Goal: Find specific page/section: Find specific page/section

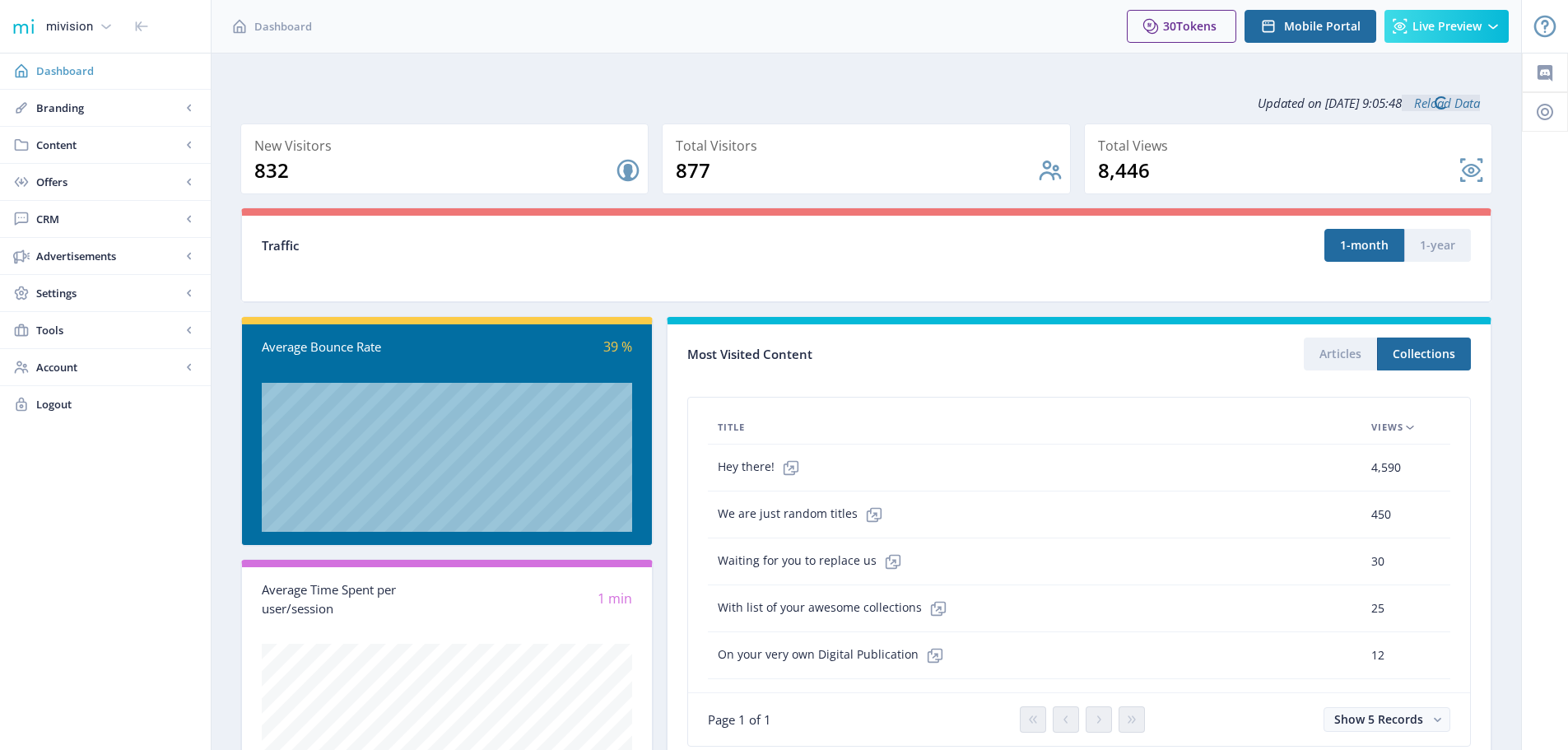
click at [62, 73] on span "Dashboard" at bounding box center [117, 71] width 162 height 17
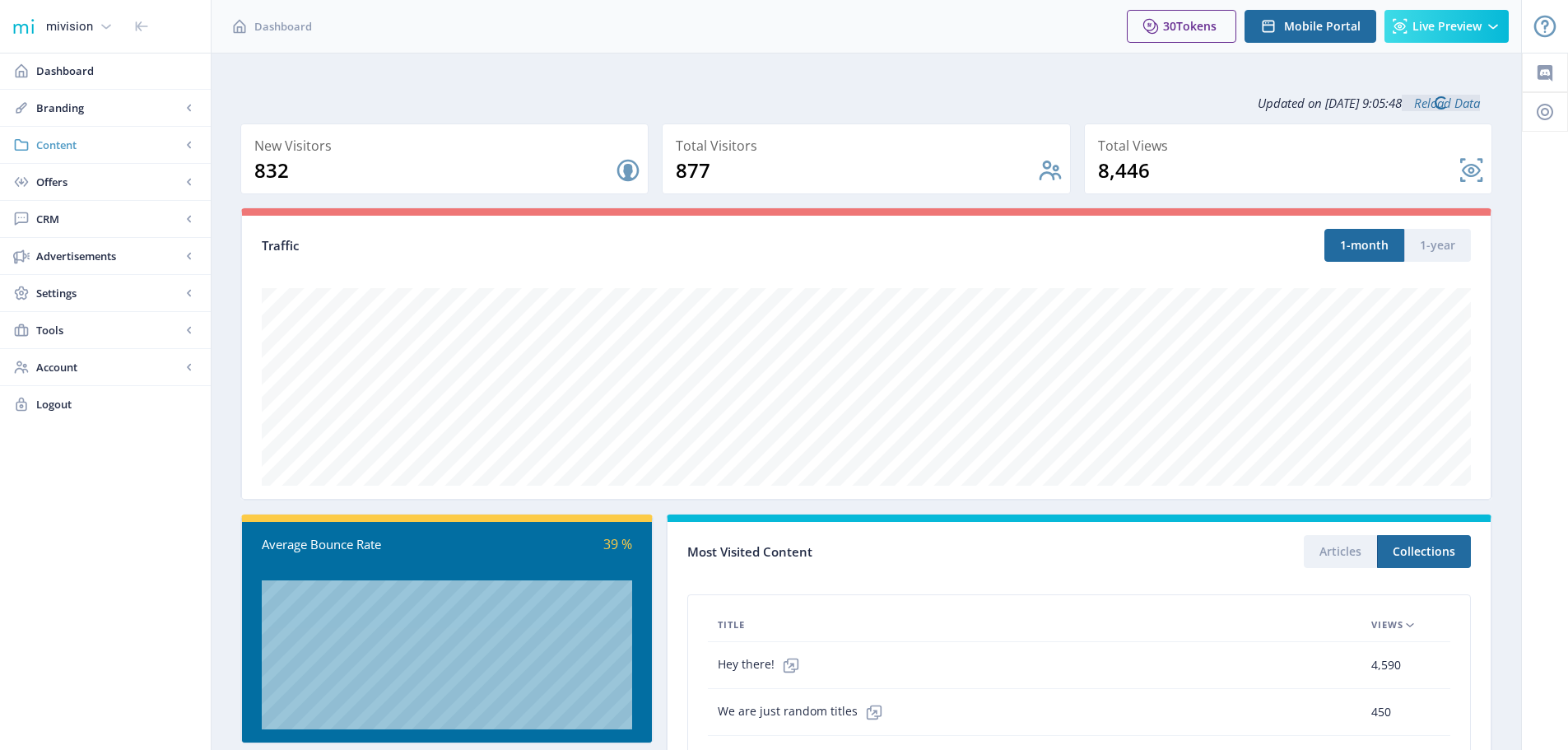
click at [79, 149] on span "Content" at bounding box center [109, 144] width 145 height 17
click at [70, 220] on span "Collections" at bounding box center [123, 219] width 141 height 17
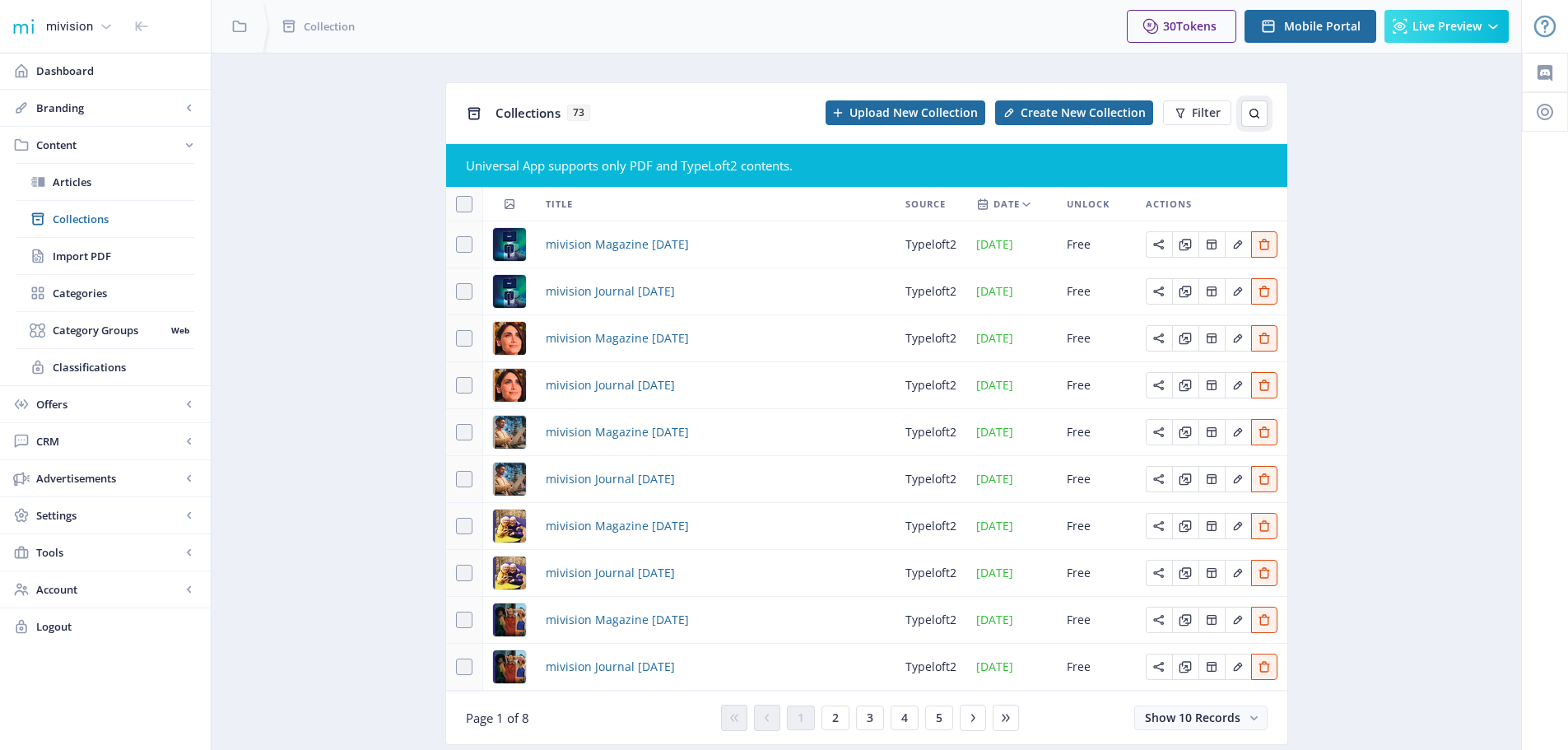
click at [1248, 116] on icon at bounding box center [1253, 113] width 13 height 13
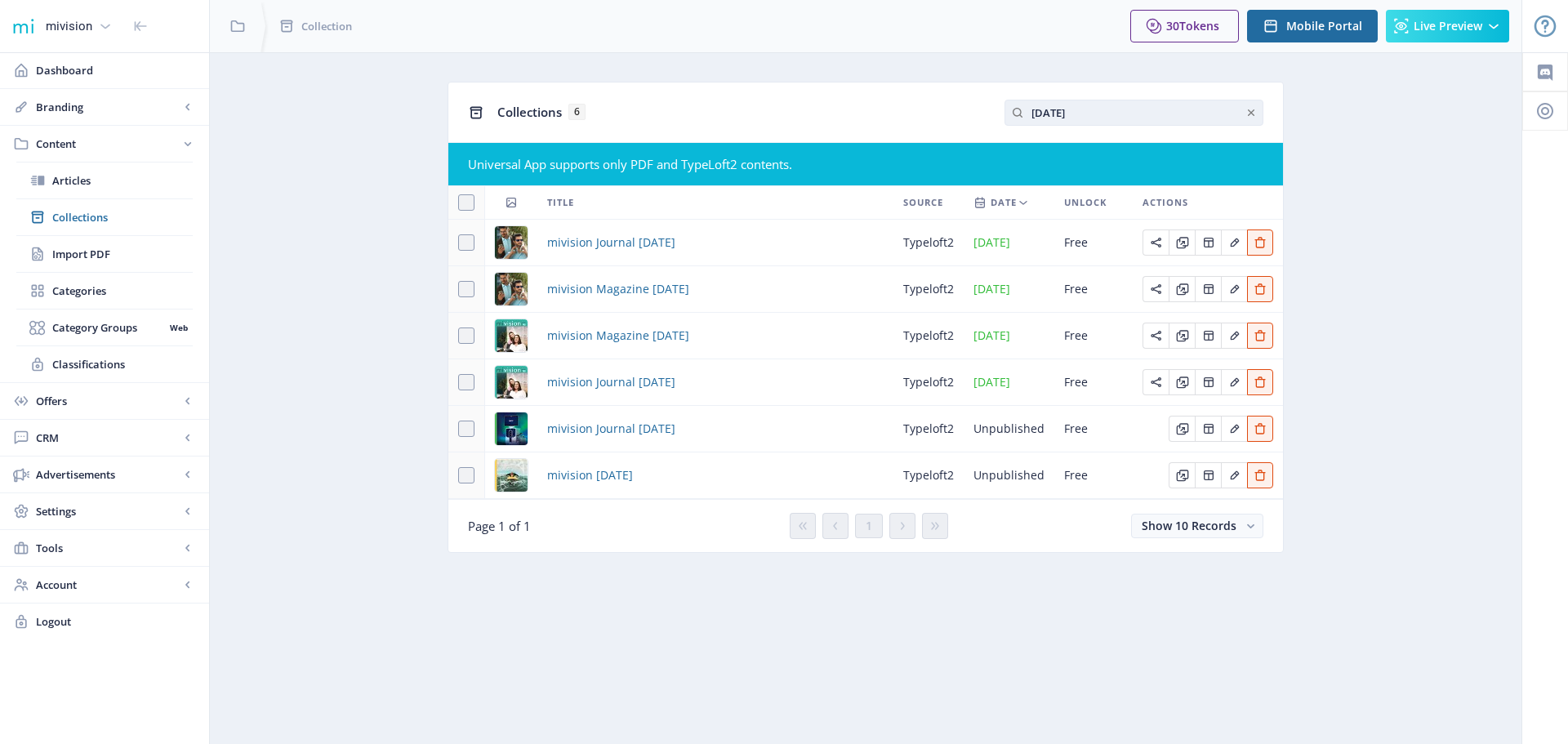
type input "[DATE]"
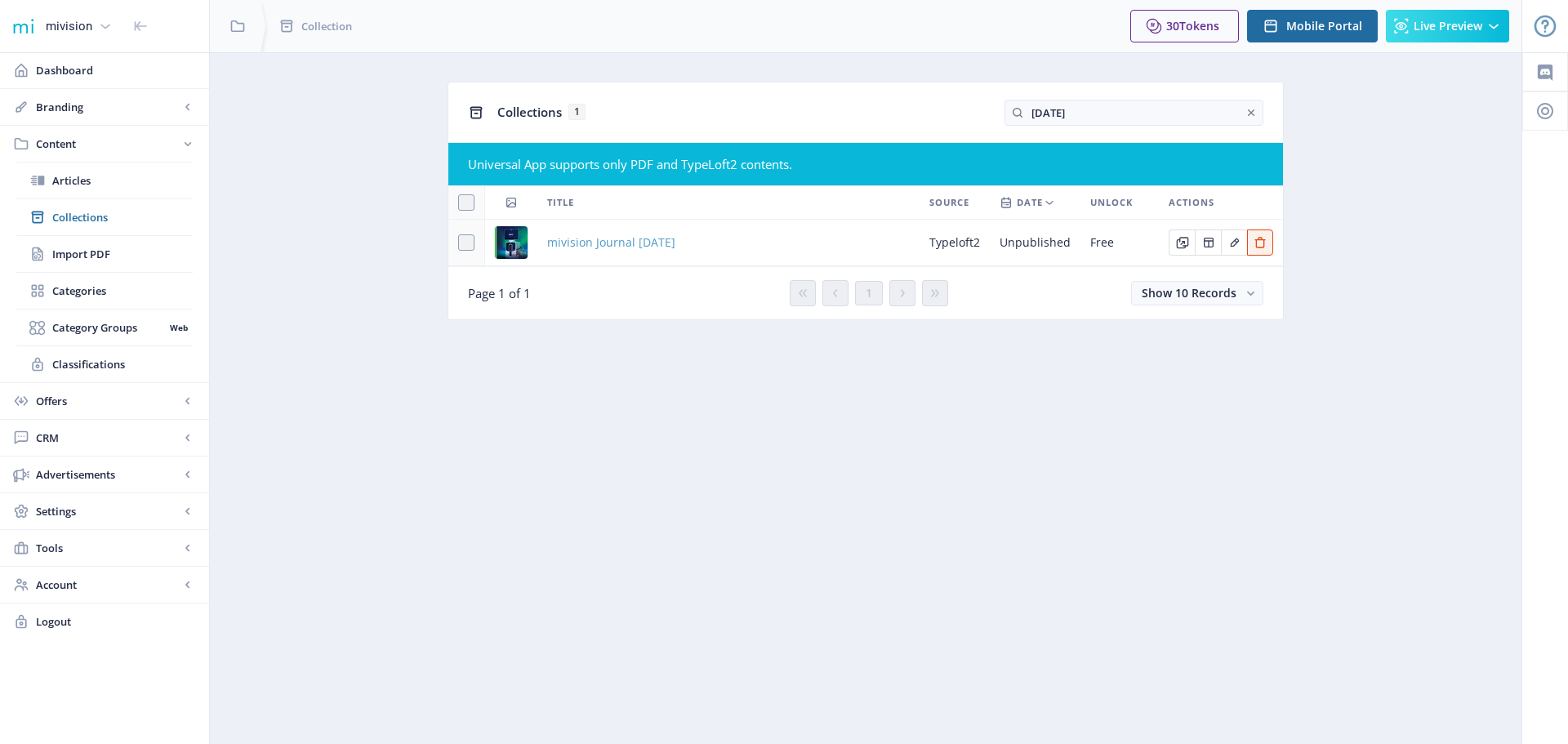
click at [676, 242] on span "mivision Journal [DATE]" at bounding box center [611, 242] width 128 height 19
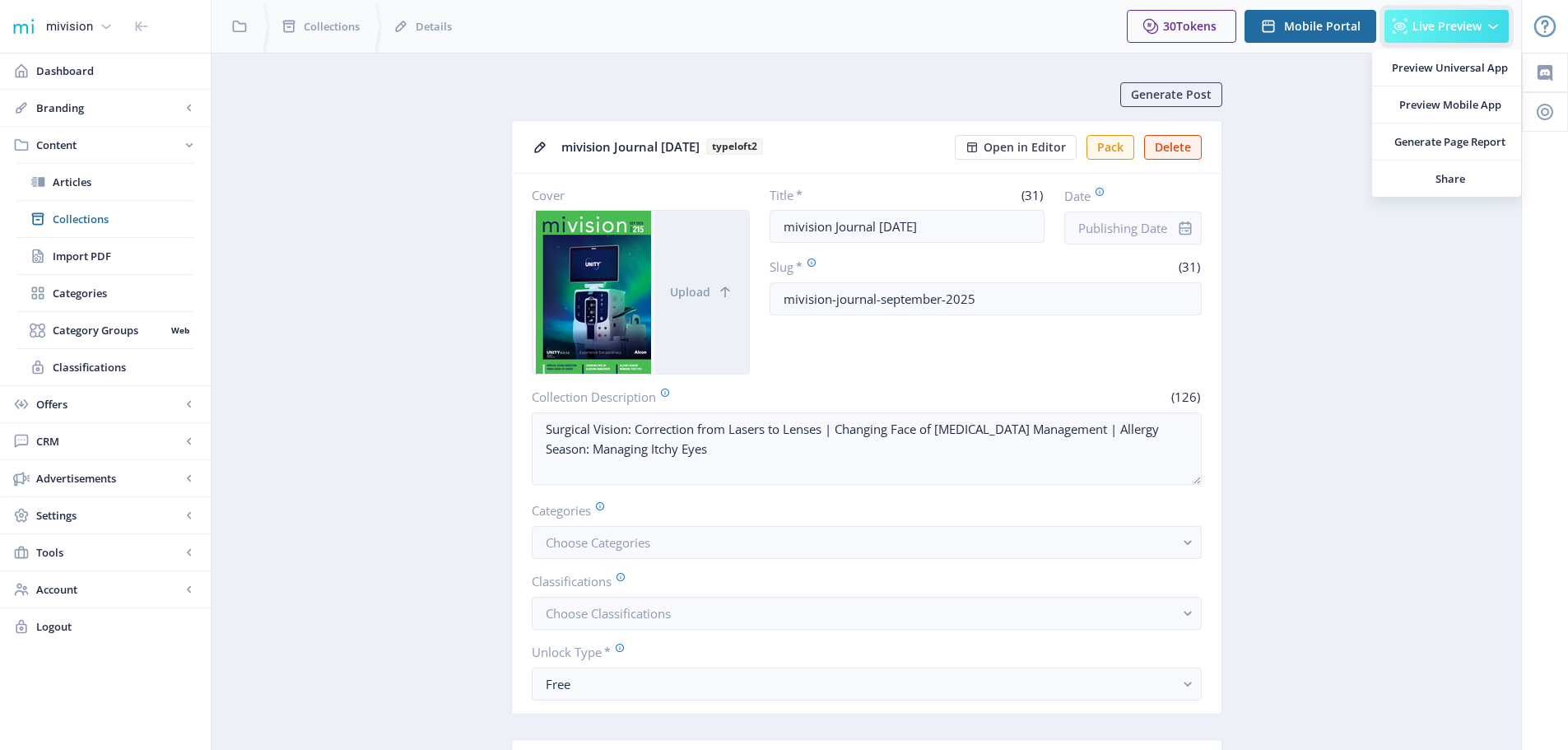
click at [1436, 26] on span "Live Preview" at bounding box center [1446, 25] width 70 height 13
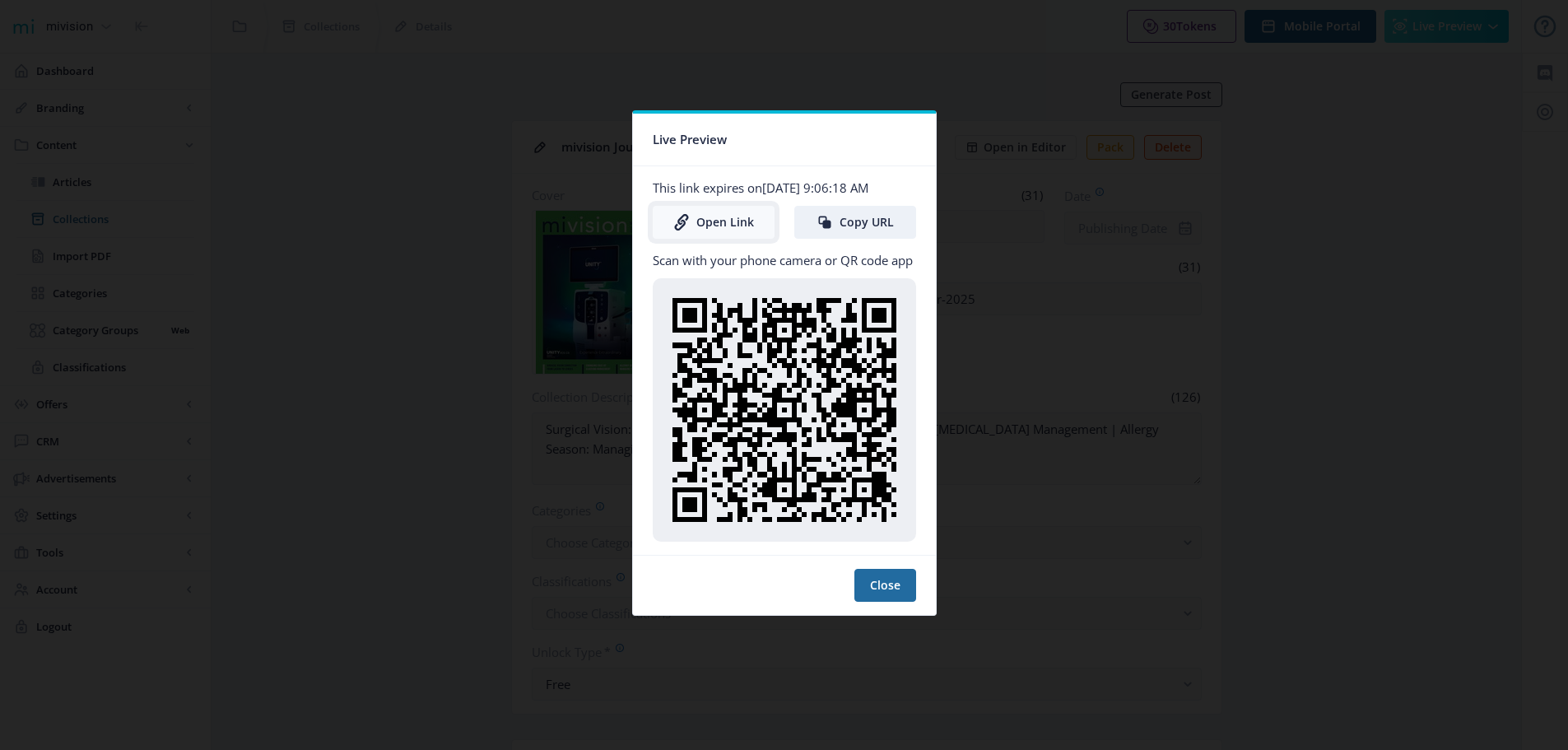
click at [707, 225] on link "Open Link" at bounding box center [713, 223] width 122 height 33
click at [903, 586] on button "Close" at bounding box center [885, 585] width 62 height 33
